Goal: Information Seeking & Learning: Learn about a topic

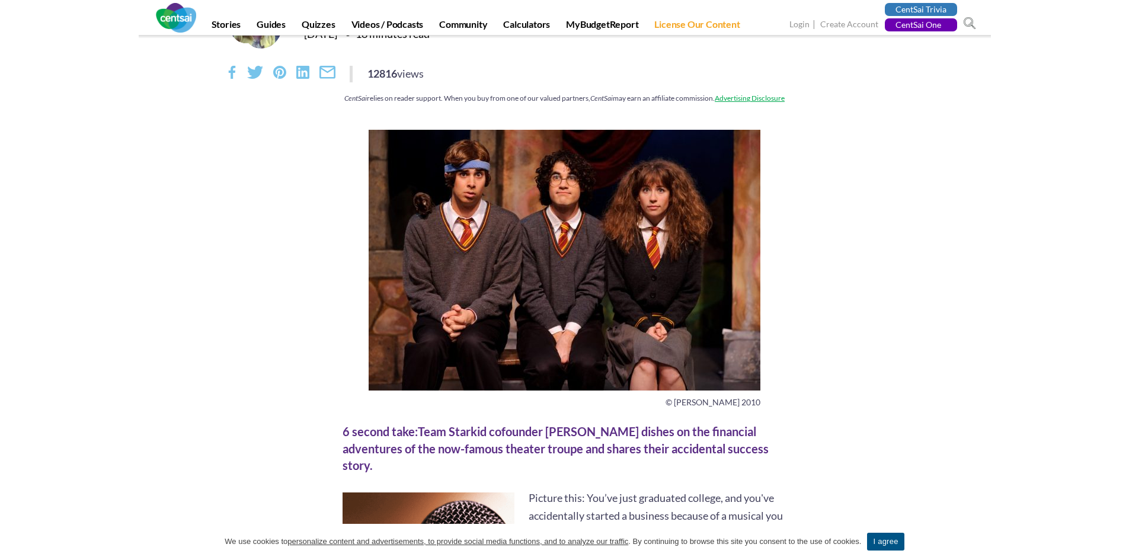
scroll to position [119, 0]
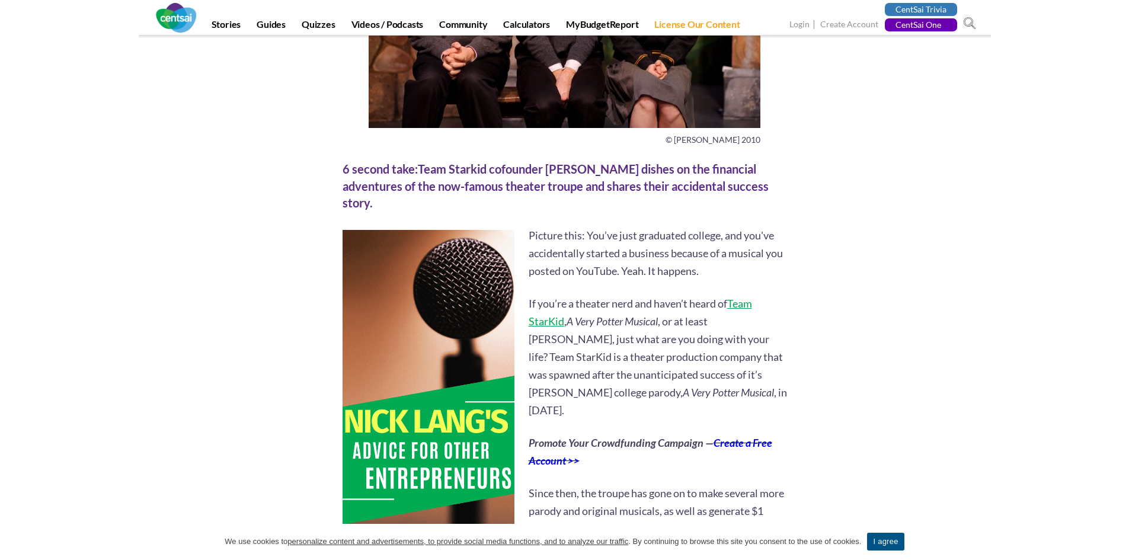
click at [892, 267] on div at bounding box center [925, 86] width 116 height 439
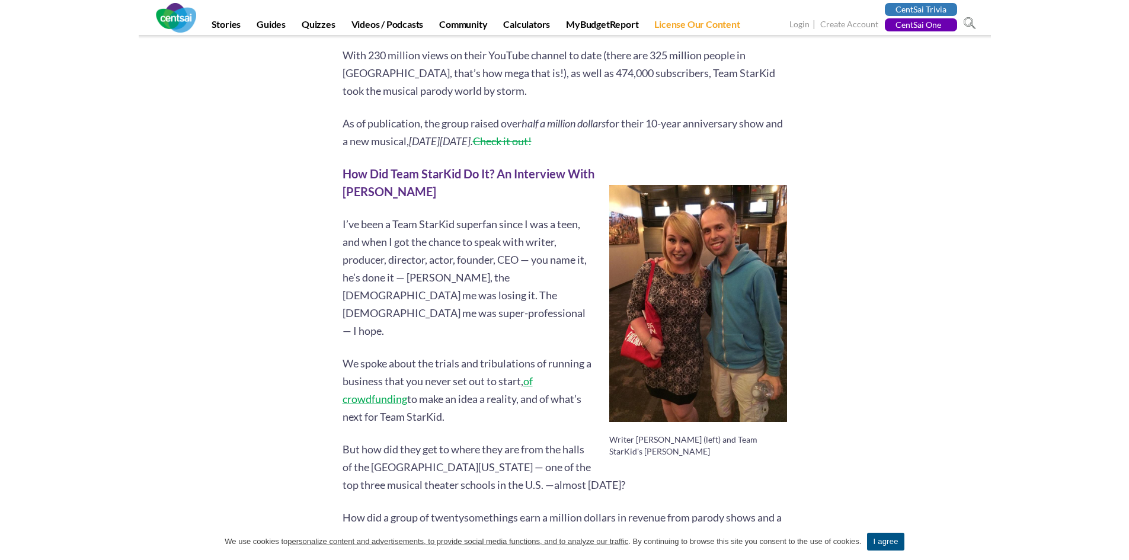
scroll to position [949, 0]
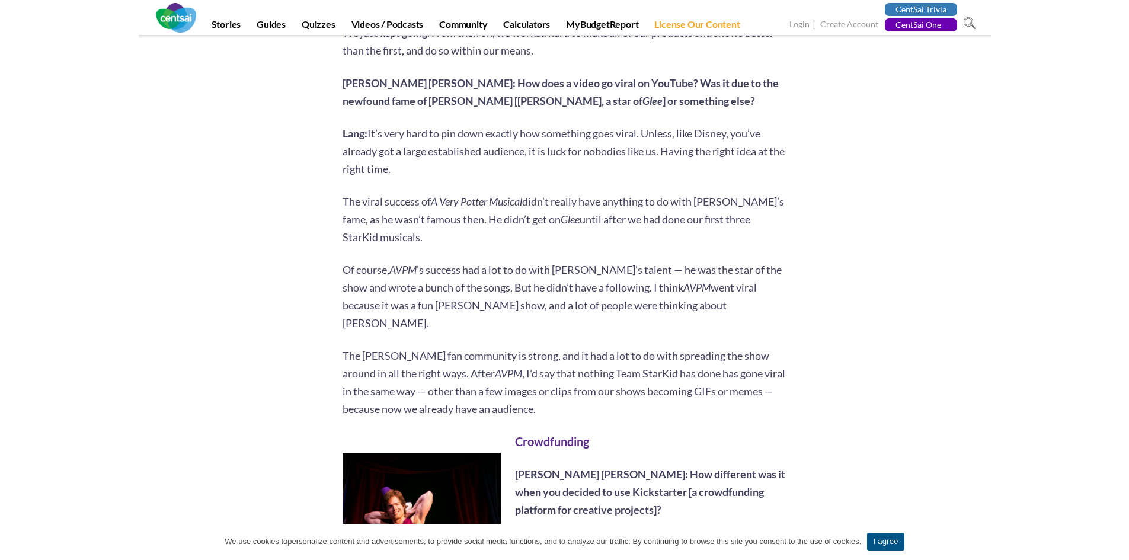
scroll to position [1897, 0]
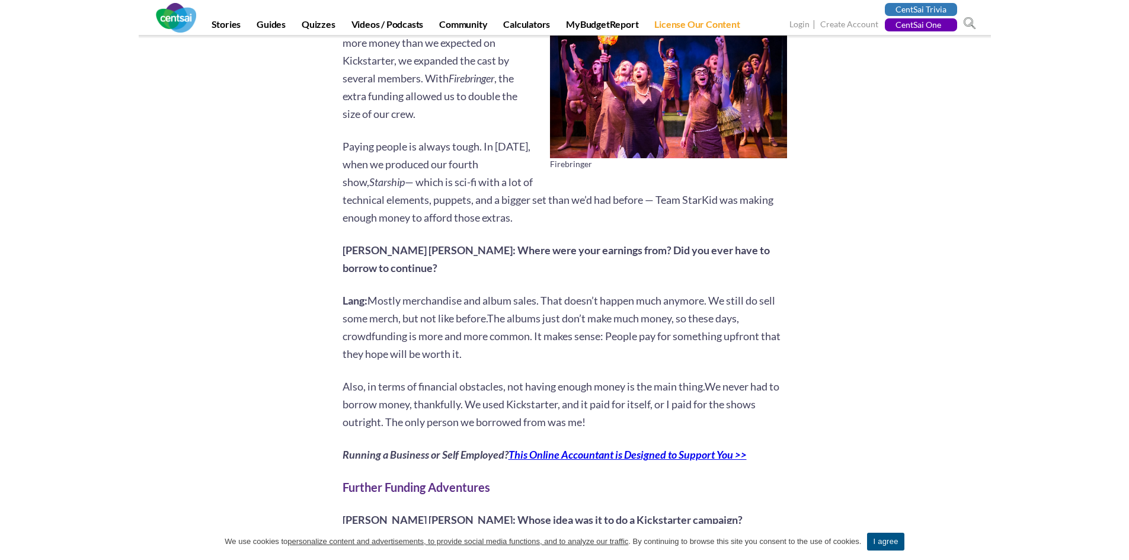
scroll to position [2964, 0]
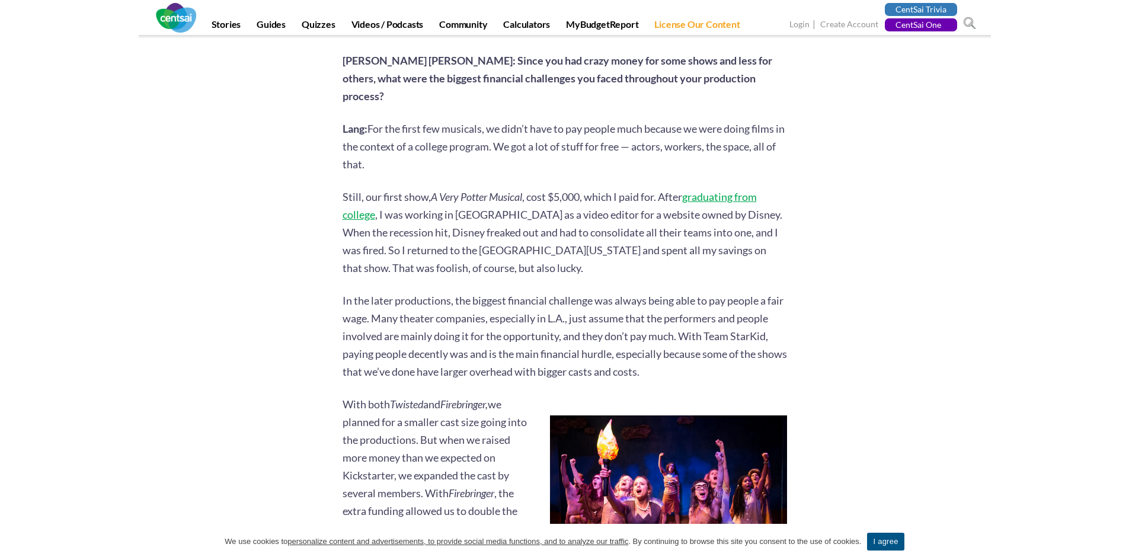
scroll to position [2312, 0]
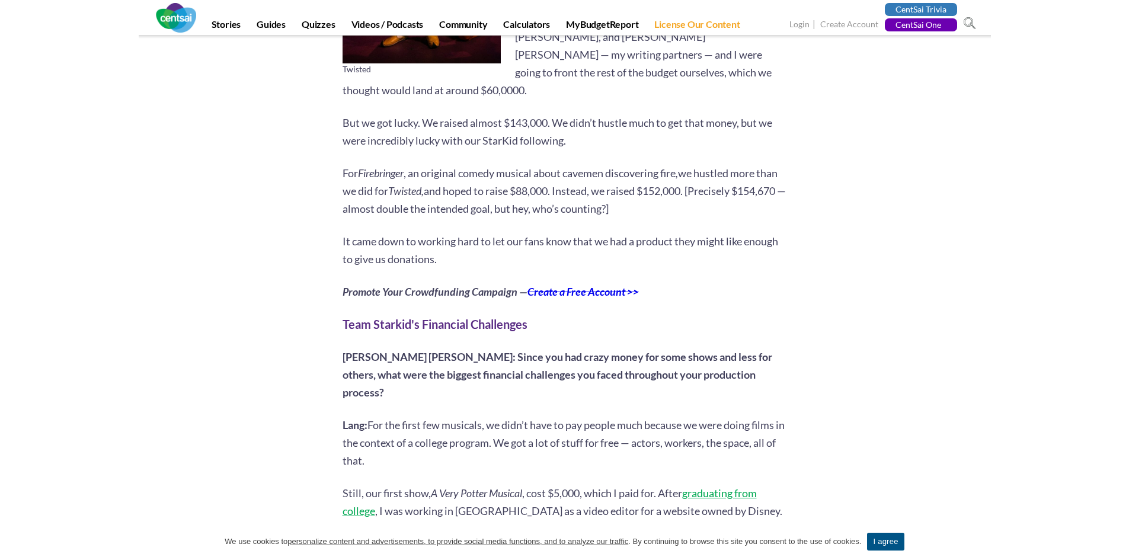
click at [669, 419] on span "For the first few musicals, we didn’t have to pay people much because we were d…" at bounding box center [564, 443] width 442 height 49
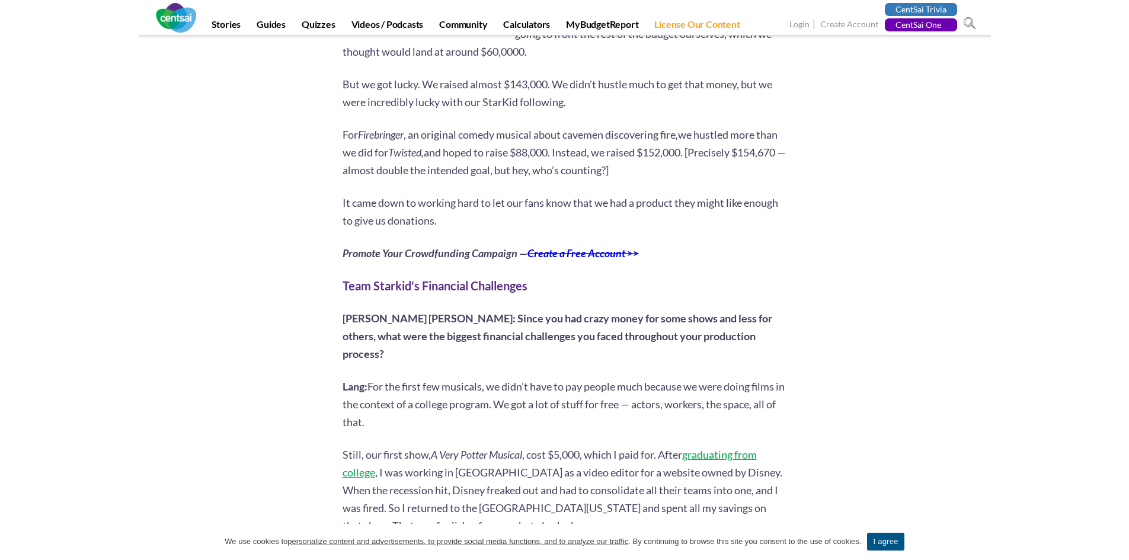
scroll to position [2371, 0]
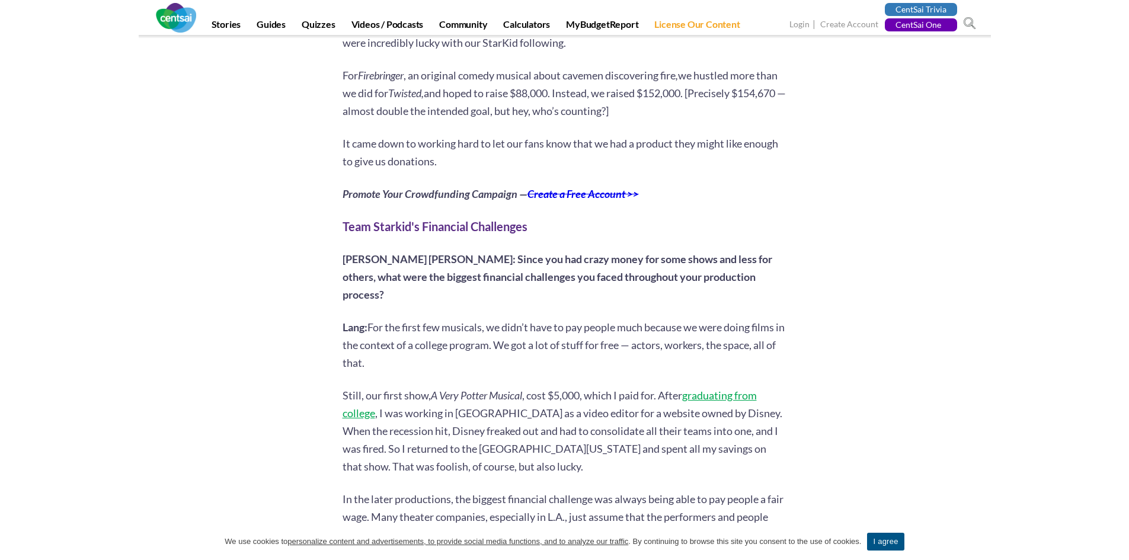
scroll to position [2431, 0]
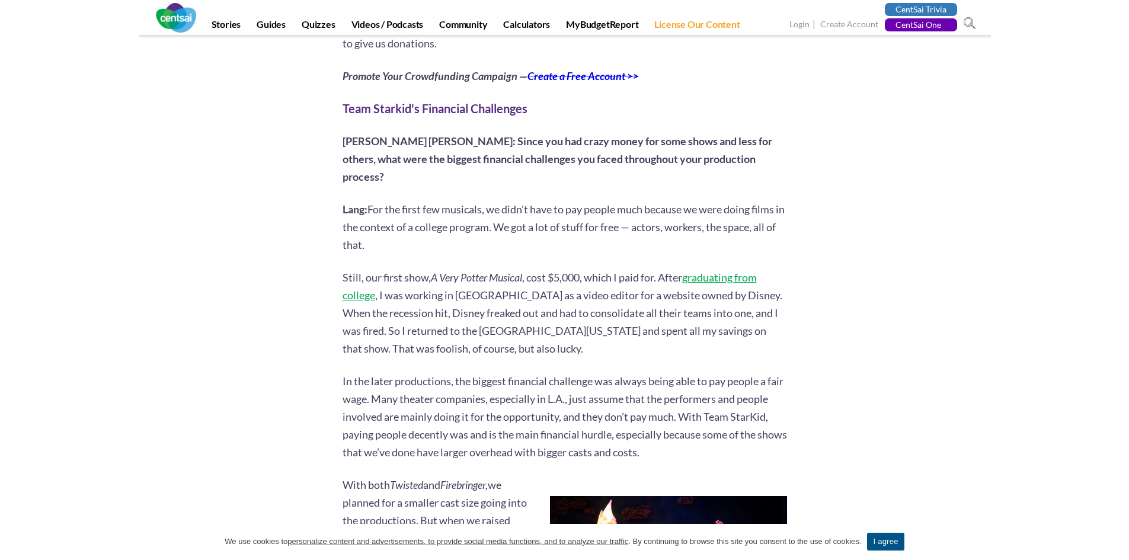
scroll to position [2549, 0]
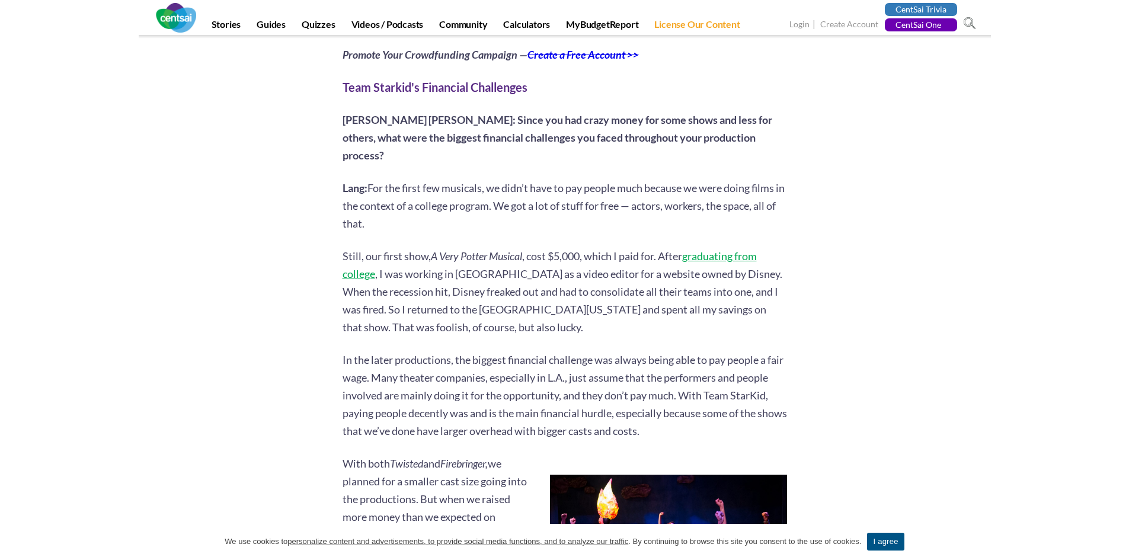
drag, startPoint x: 687, startPoint y: 330, endPoint x: 735, endPoint y: 323, distance: 48.5
click at [735, 353] on span "In the later productions, the biggest financial challenge was always being able…" at bounding box center [565, 395] width 445 height 84
click at [739, 353] on span "In the later productions, the biggest financial challenge was always being able…" at bounding box center [565, 395] width 445 height 84
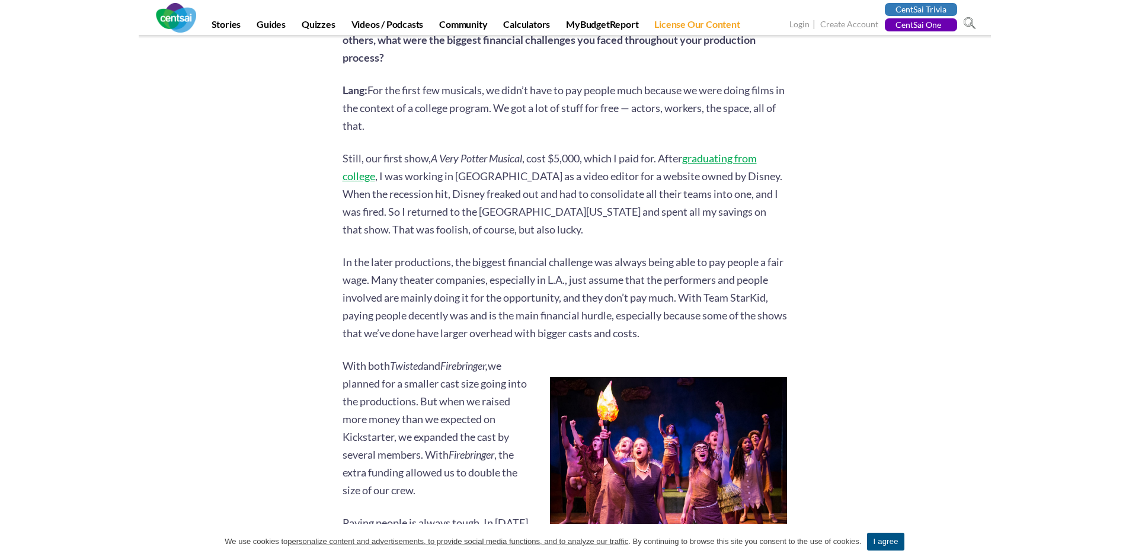
scroll to position [2668, 0]
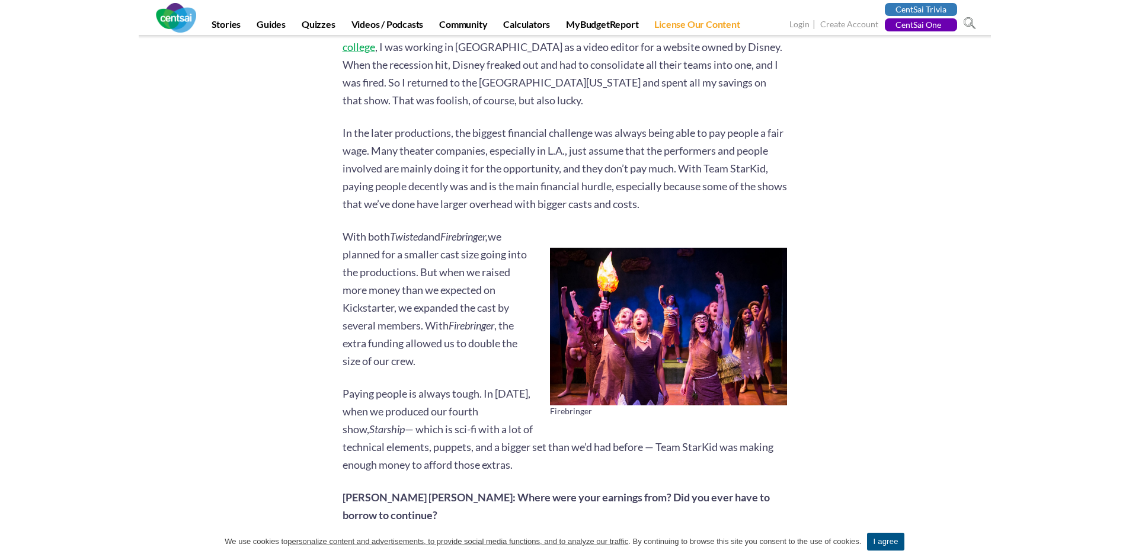
scroll to position [2786, 0]
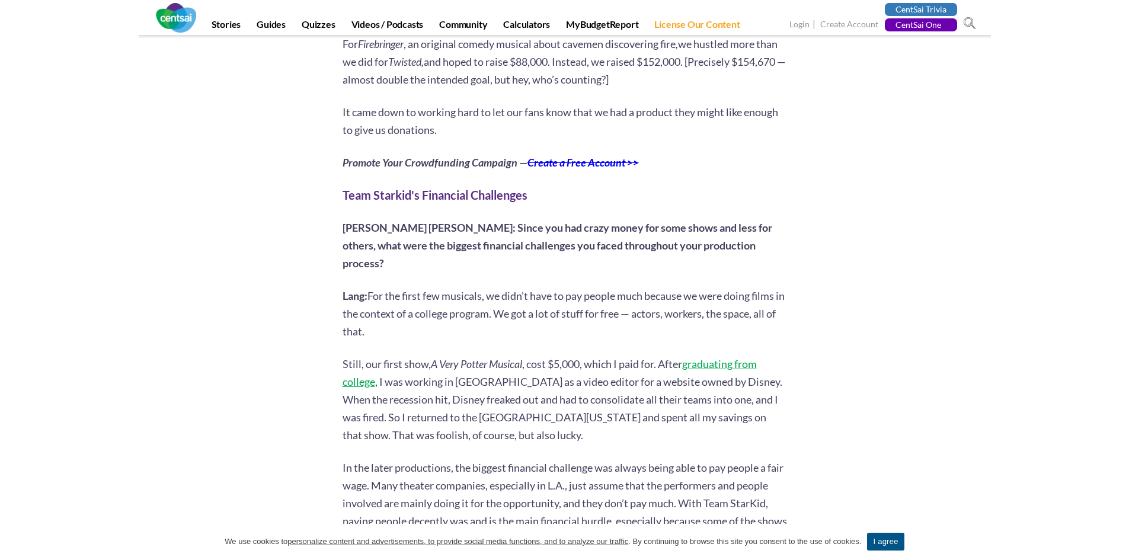
scroll to position [2431, 0]
